Goal: Information Seeking & Learning: Learn about a topic

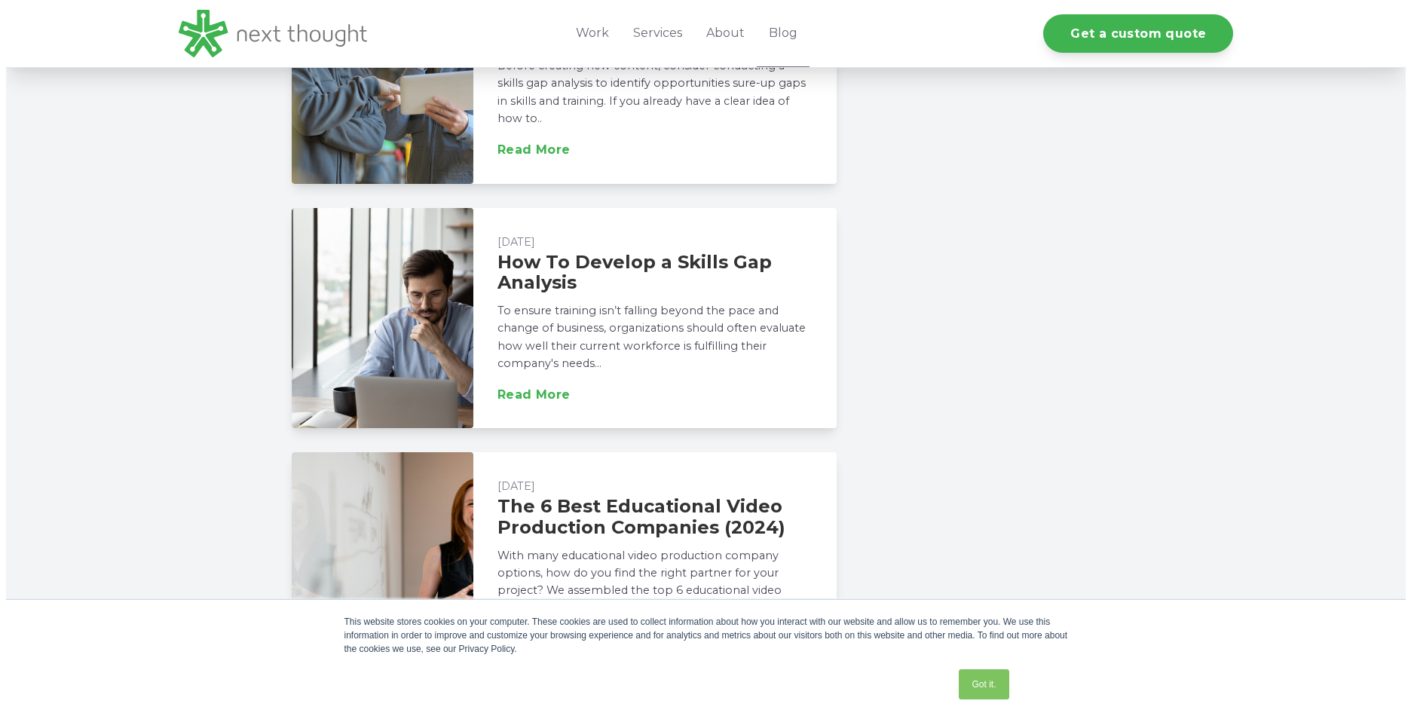
scroll to position [1282, 0]
